Goal: Task Accomplishment & Management: Use online tool/utility

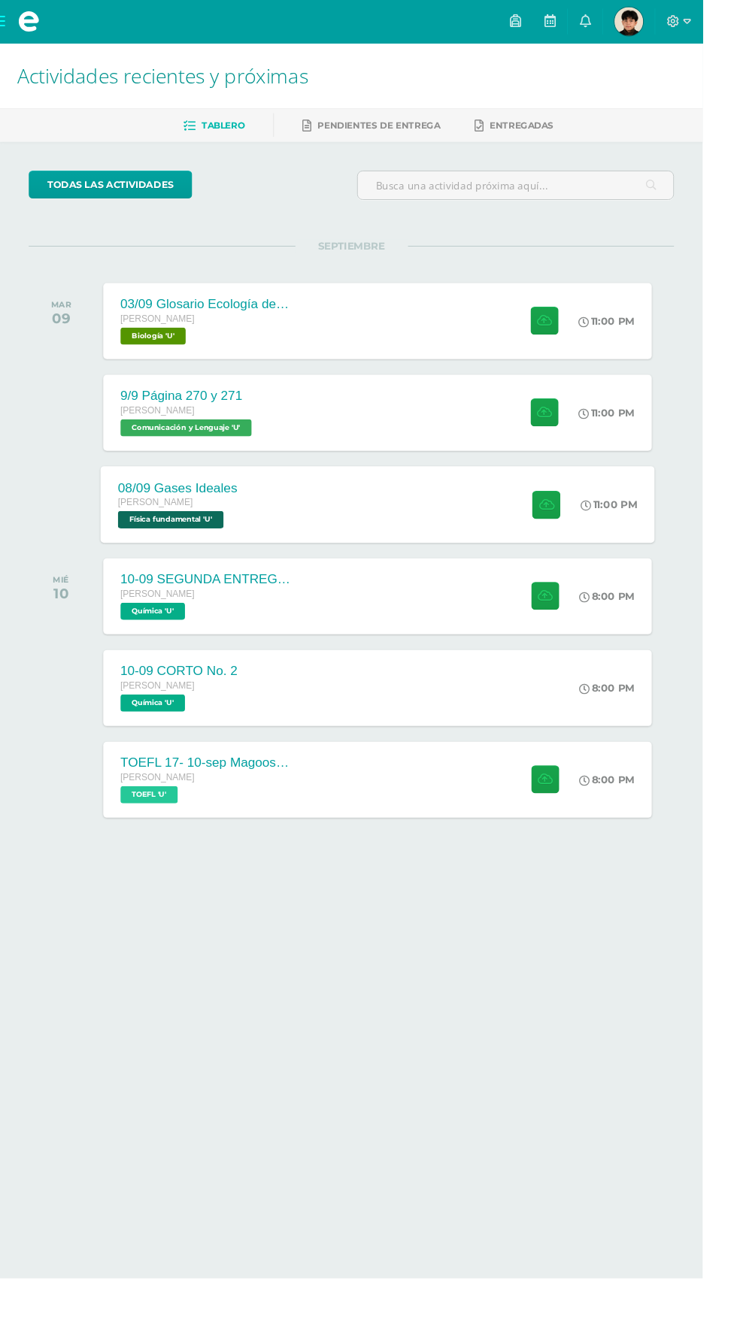
click at [453, 517] on div "08/09 Gases Ideales [PERSON_NAME] Física fundamental 'U' 11:00 PM [DATE] Gases …" at bounding box center [395, 529] width 581 height 80
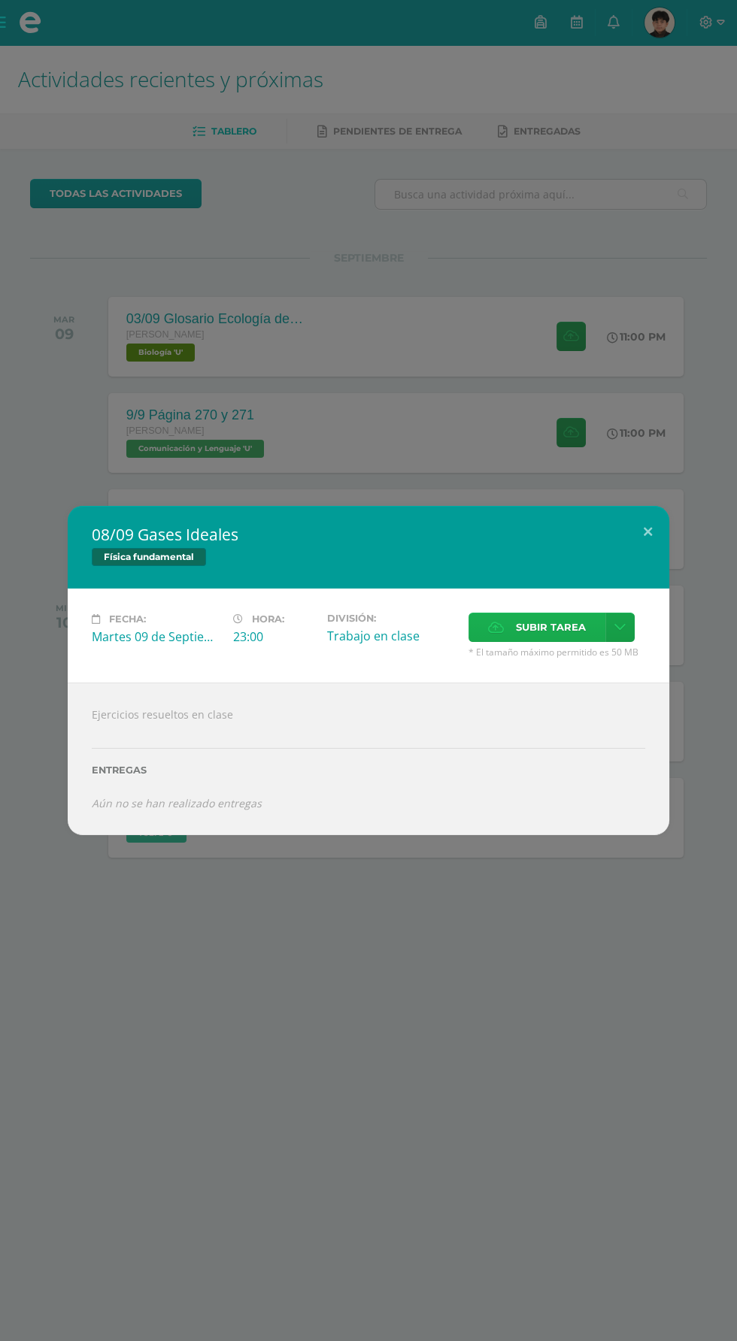
click at [537, 628] on span "Subir tarea" at bounding box center [551, 627] width 70 height 28
click at [0, 0] on input "Subir tarea" at bounding box center [0, 0] width 0 height 0
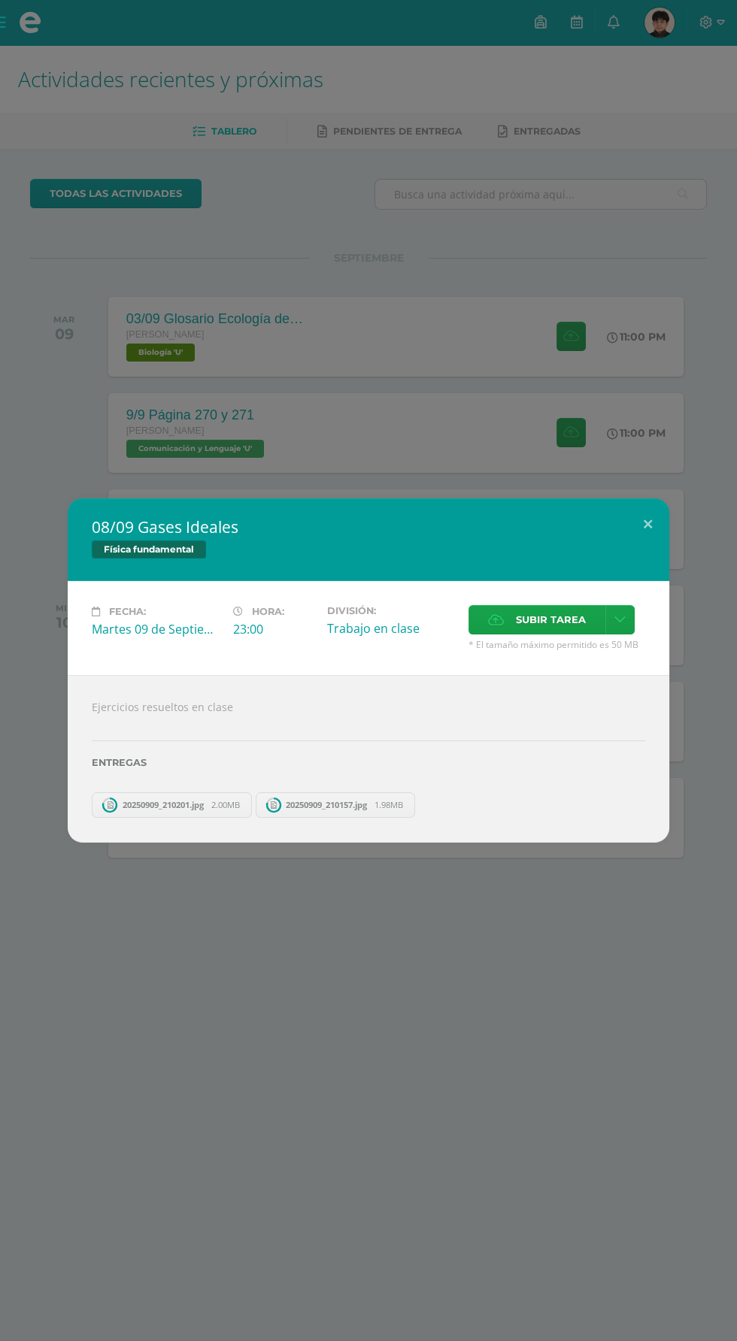
click at [644, 544] on div "Física fundamental" at bounding box center [368, 551] width 553 height 22
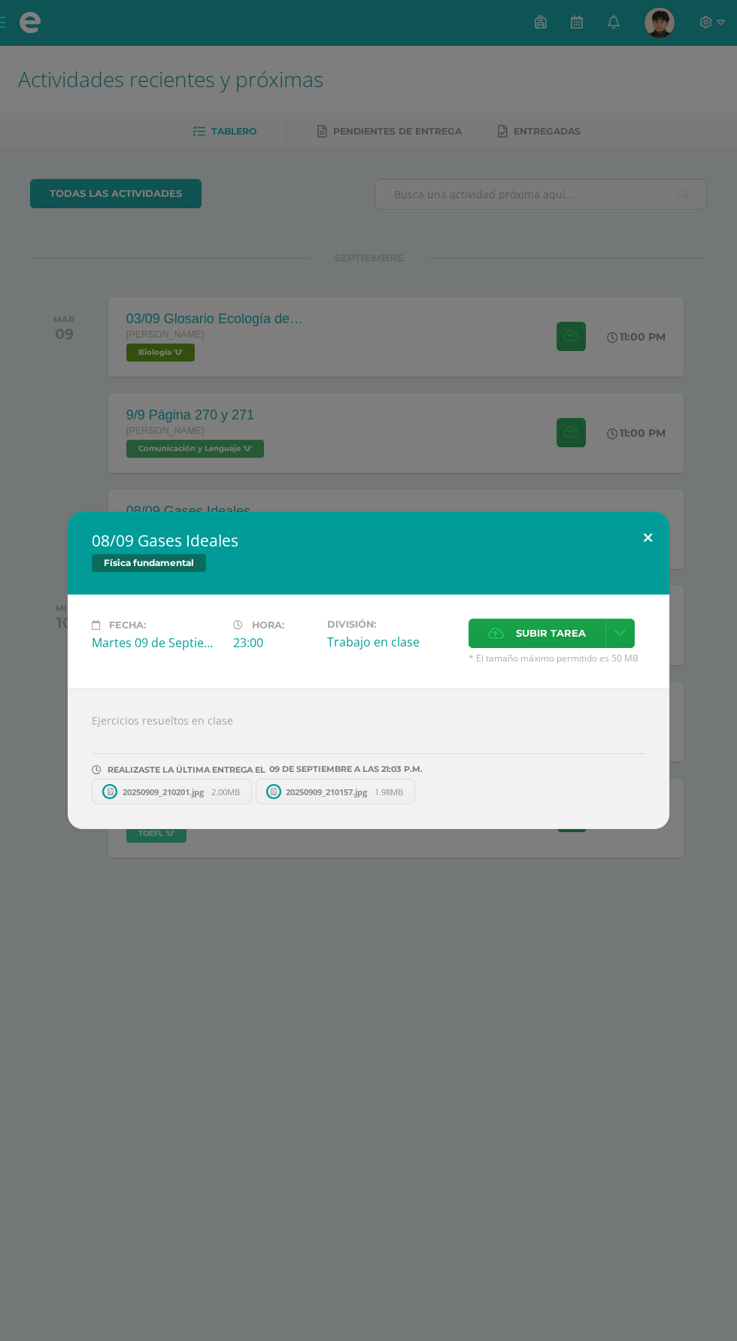
click at [647, 538] on button at bounding box center [647, 537] width 43 height 51
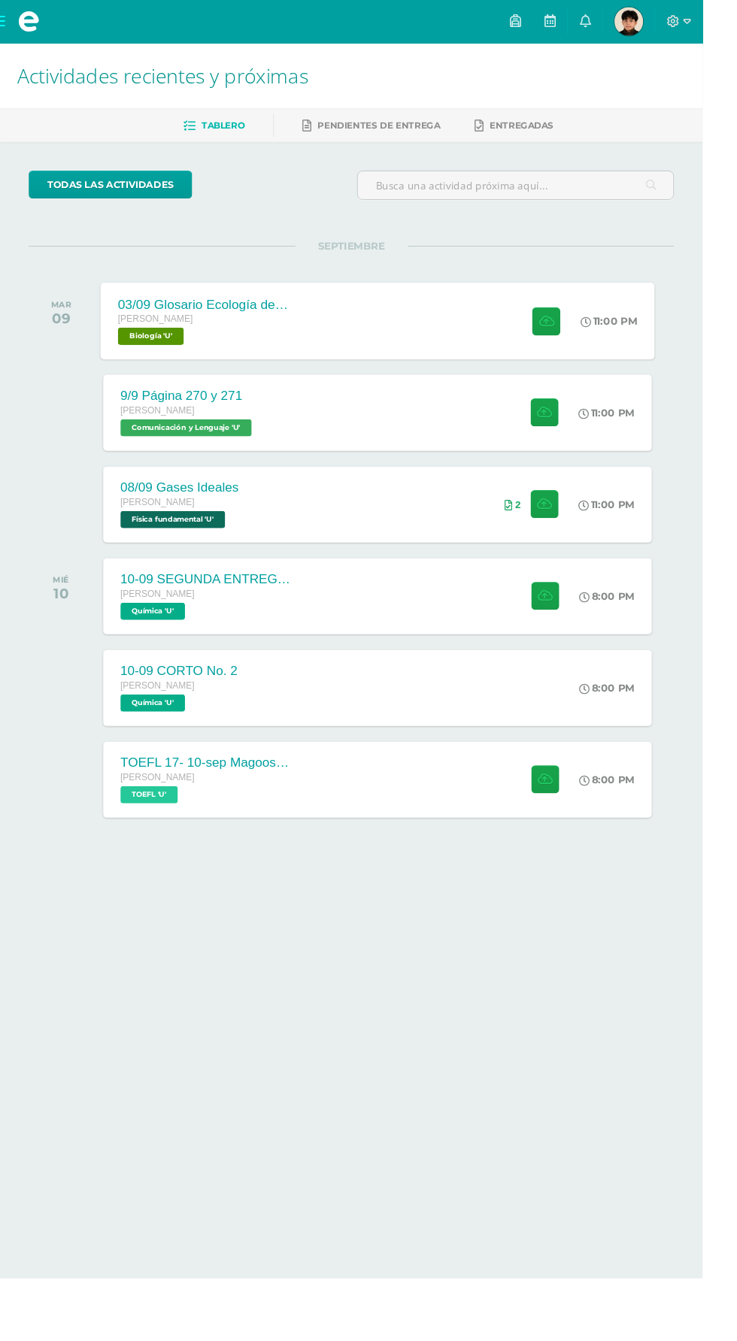
click at [363, 325] on div "03/09 Glosario Ecología de las comunidades Quinto Bachillerato Biología 'U' 11:…" at bounding box center [395, 336] width 581 height 80
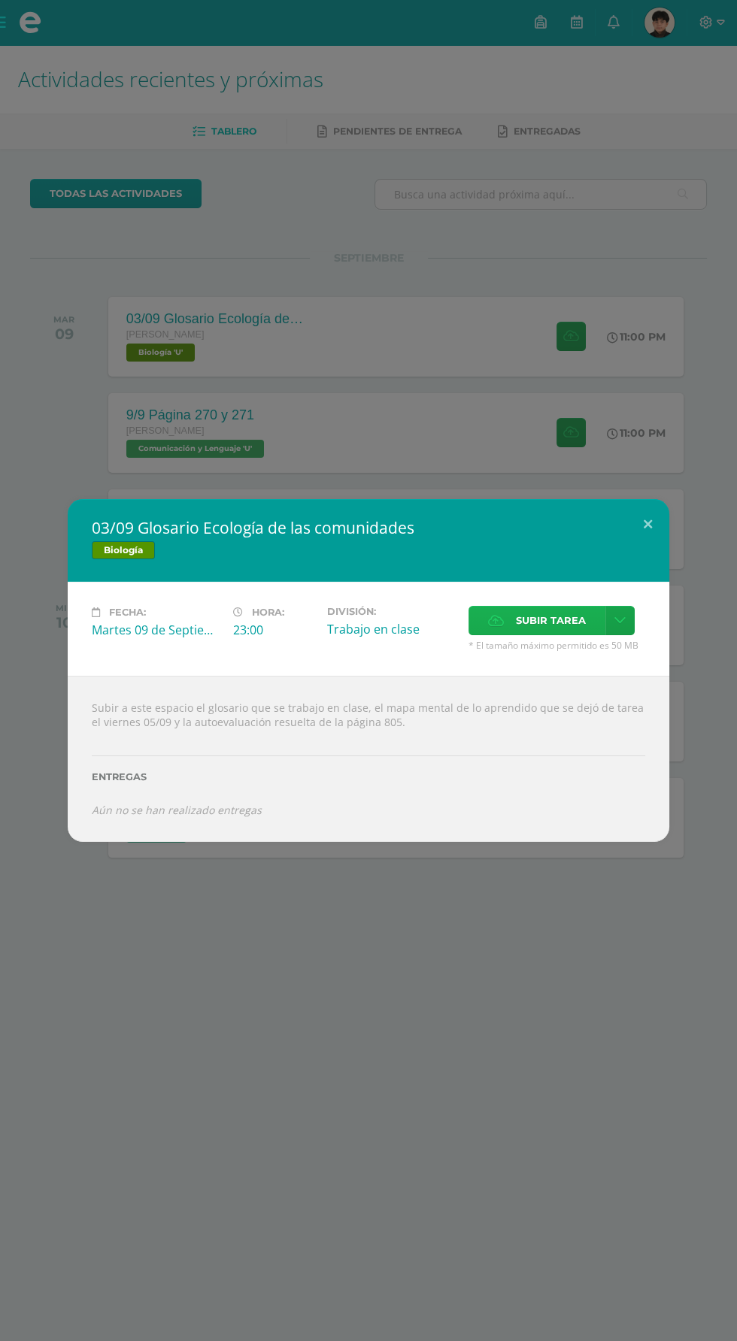
click at [523, 613] on span "Subir tarea" at bounding box center [551, 621] width 70 height 28
click at [0, 0] on input "Subir tarea" at bounding box center [0, 0] width 0 height 0
